Goal: Navigation & Orientation: Understand site structure

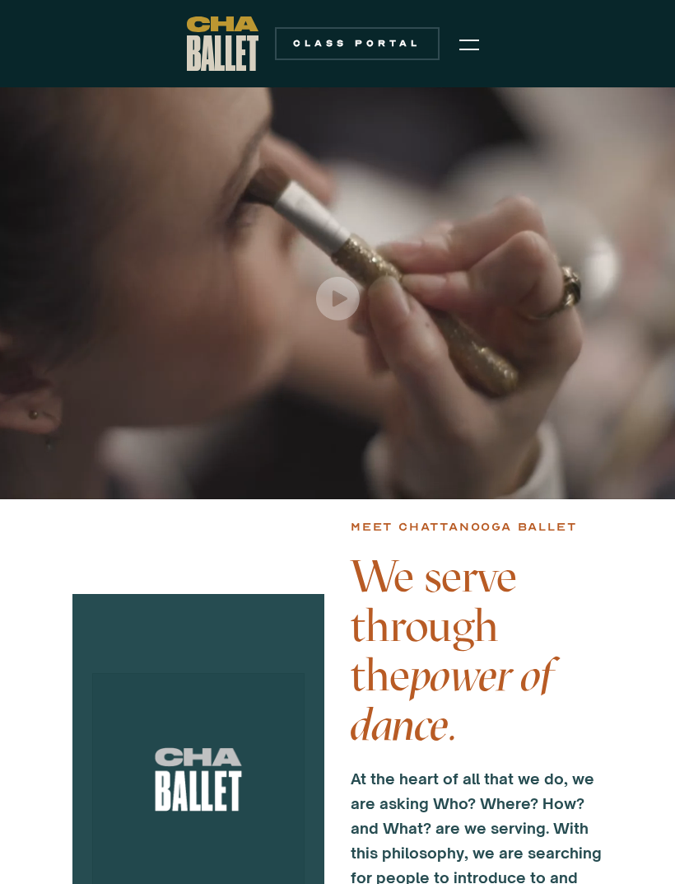
click at [472, 54] on img "menu" at bounding box center [469, 45] width 20 height 20
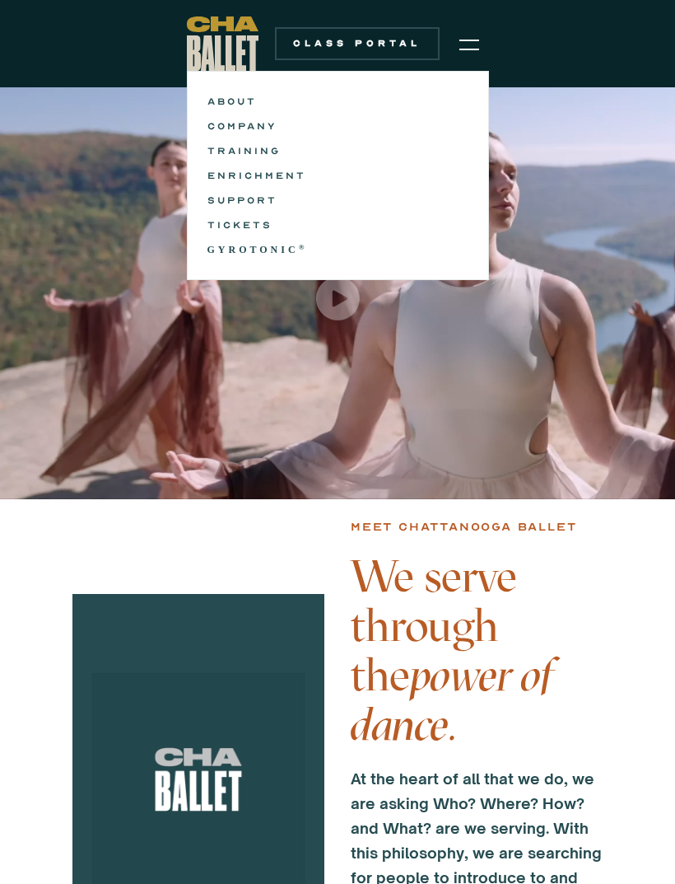
click at [262, 127] on link "COMPANY" at bounding box center [338, 126] width 261 height 20
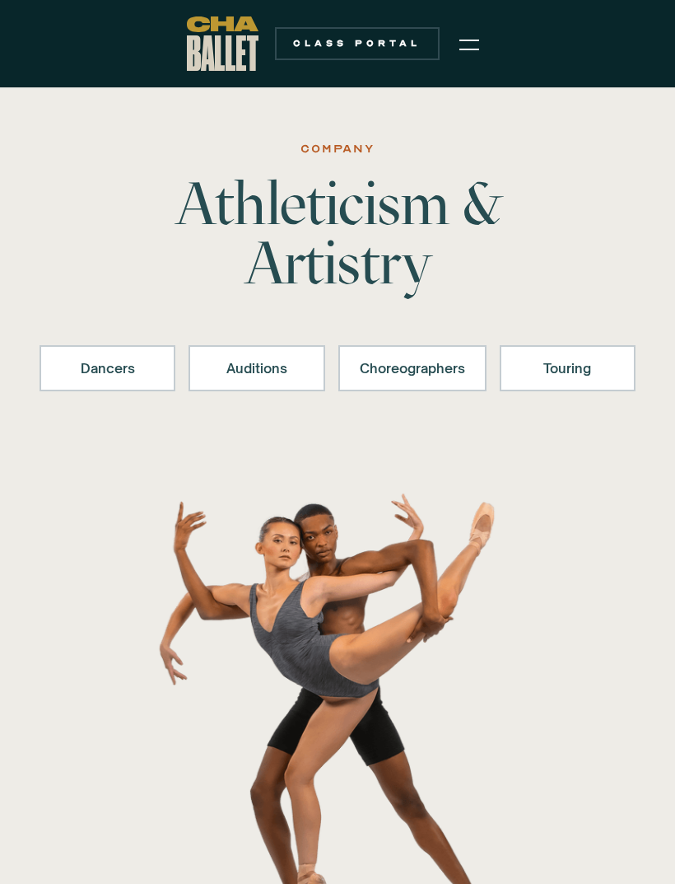
click at [128, 362] on div "Dancers" at bounding box center [107, 368] width 93 height 20
click at [476, 46] on img "menu" at bounding box center [469, 45] width 20 height 20
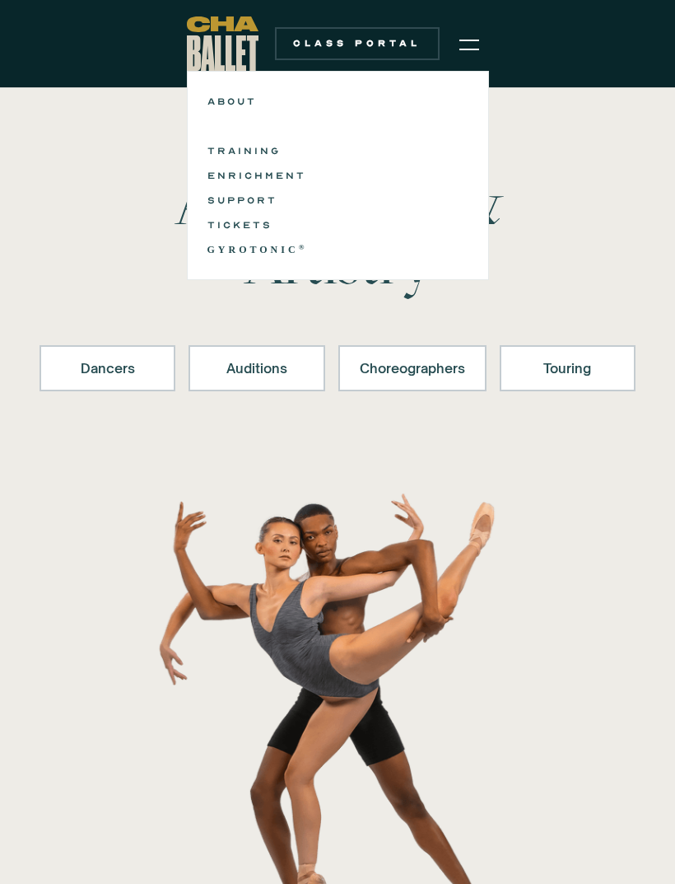
click at [470, 49] on img "menu" at bounding box center [469, 45] width 20 height 20
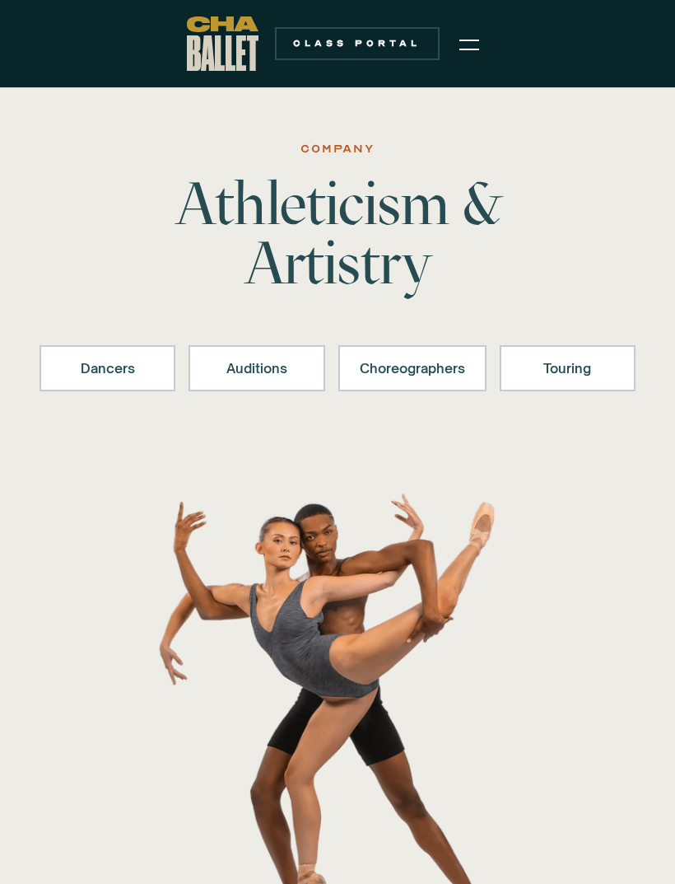
click at [236, 52] on img "home" at bounding box center [223, 43] width 72 height 54
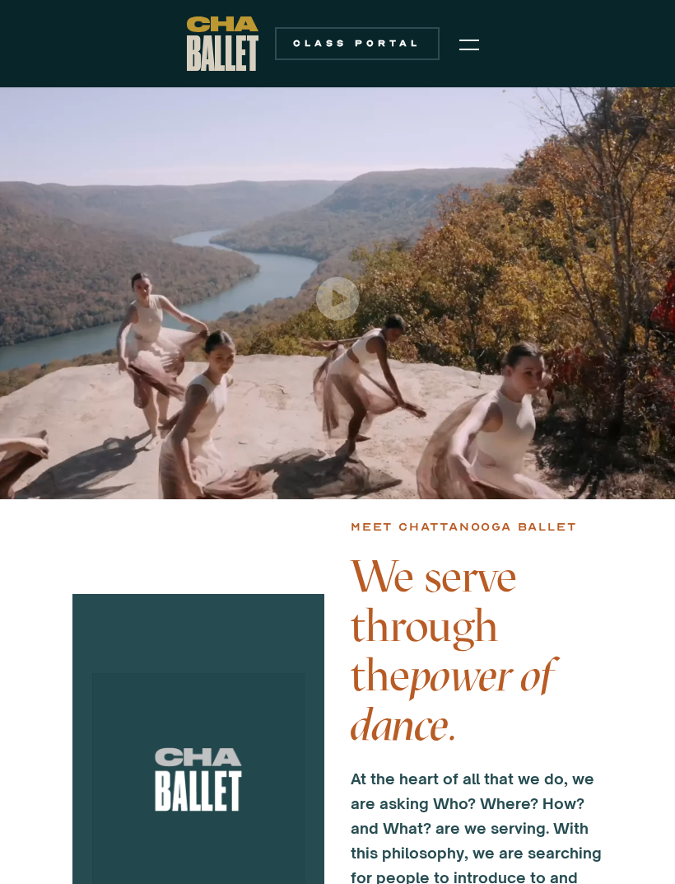
click at [463, 53] on img "menu" at bounding box center [469, 45] width 20 height 20
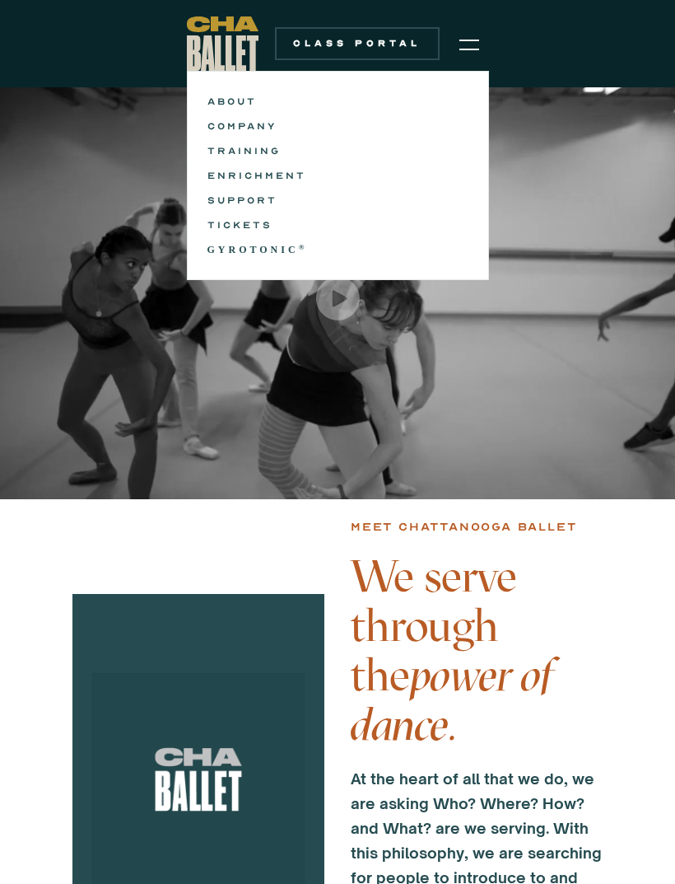
click at [245, 227] on link "TICKETS" at bounding box center [338, 225] width 261 height 20
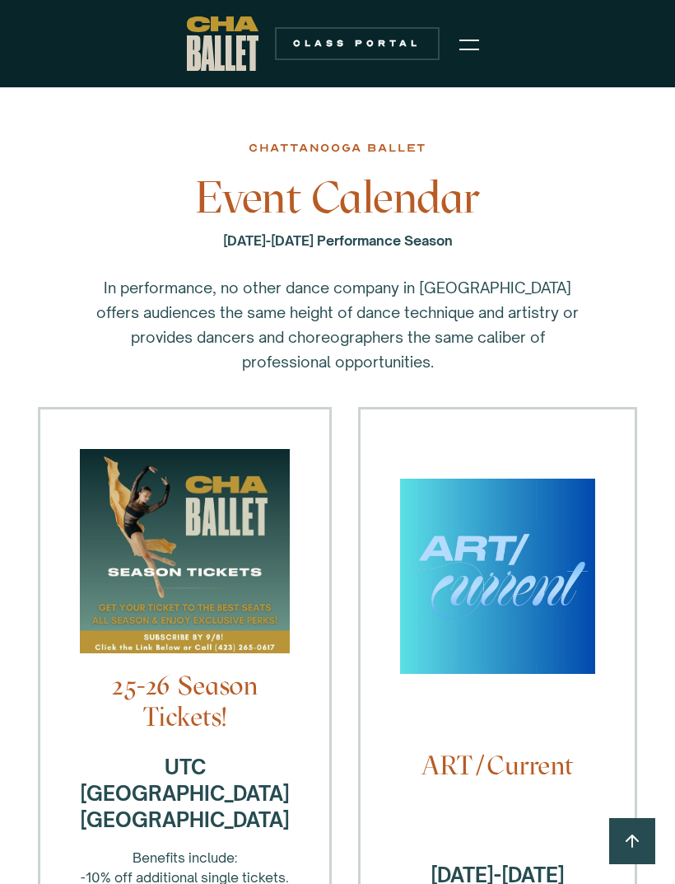
click at [469, 47] on img "menu" at bounding box center [469, 45] width 20 height 20
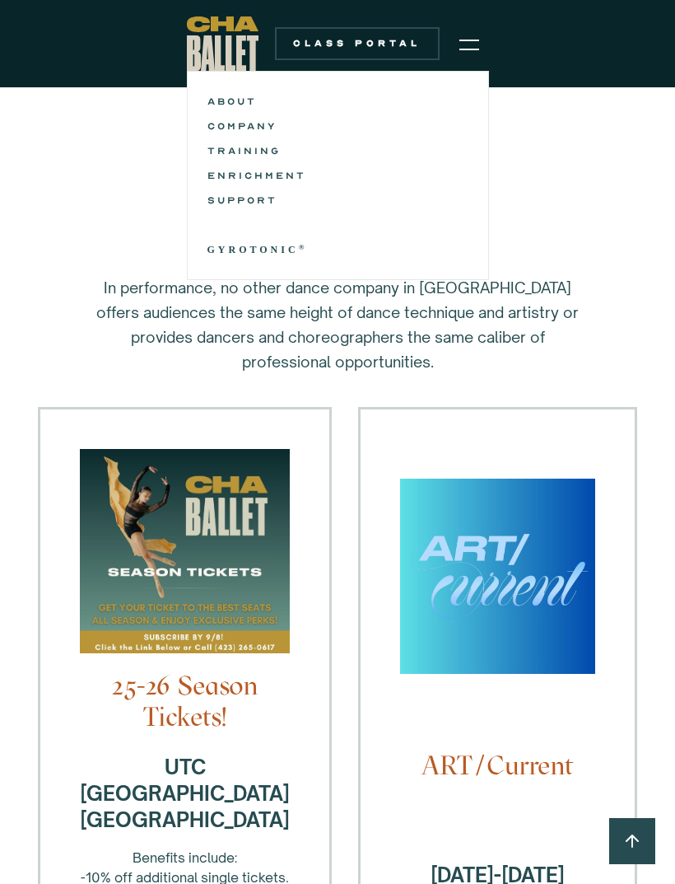
click at [245, 100] on link "ABOUT" at bounding box center [338, 101] width 261 height 20
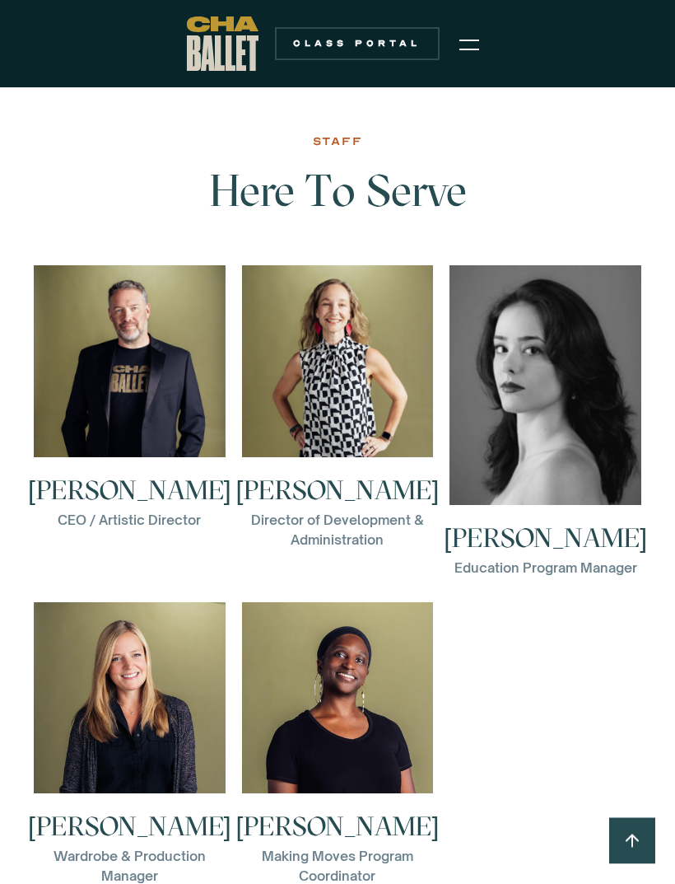
scroll to position [2684, 0]
click at [173, 472] on div at bounding box center [130, 371] width 192 height 212
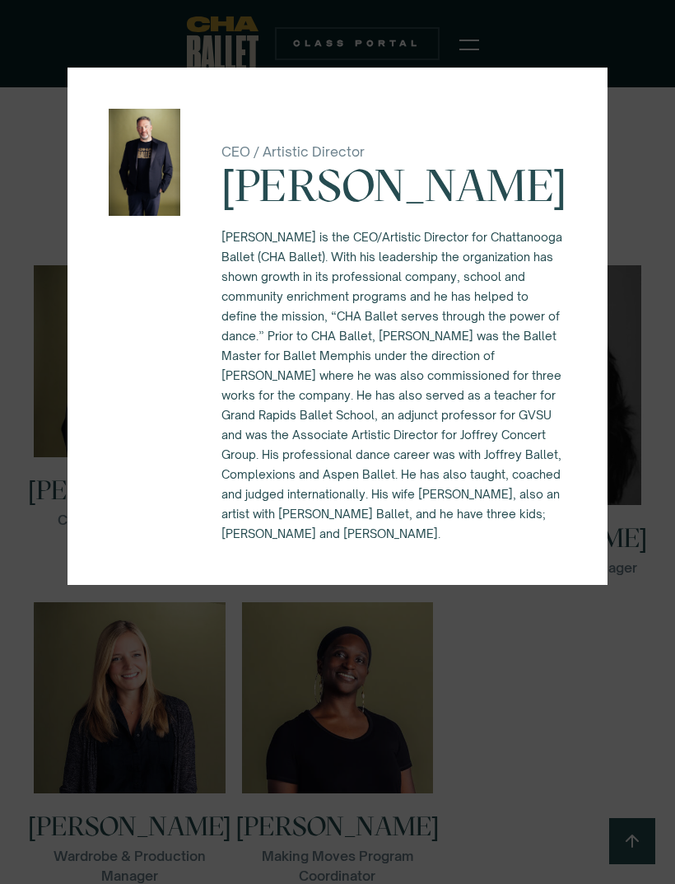
scroll to position [0, 0]
click at [654, 405] on div "CEO / Artistic Director [PERSON_NAME] [PERSON_NAME] is the CEO/Artistic Directo…" at bounding box center [337, 442] width 675 height 884
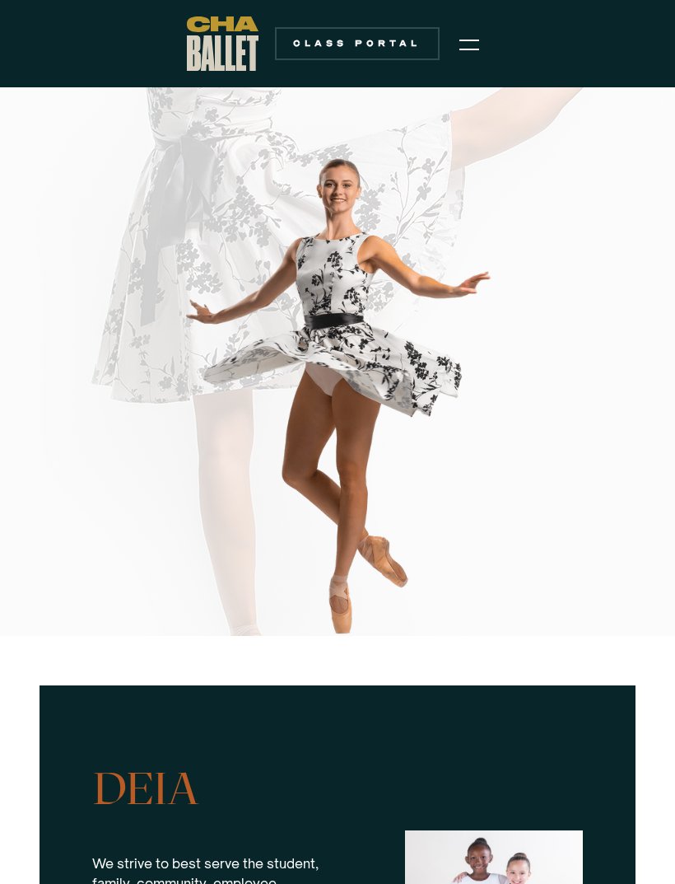
scroll to position [1428, 0]
